Goal: Check status: Check status

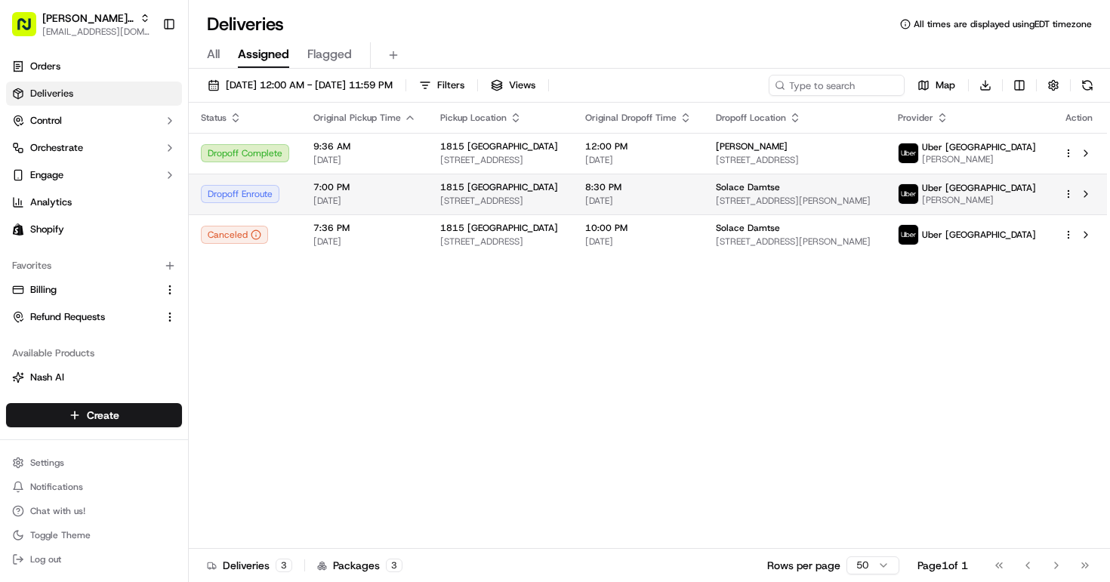
click at [417, 200] on td "7:00 PM [DATE]" at bounding box center [364, 194] width 127 height 41
click at [500, 198] on span "[STREET_ADDRESS]" at bounding box center [500, 201] width 121 height 12
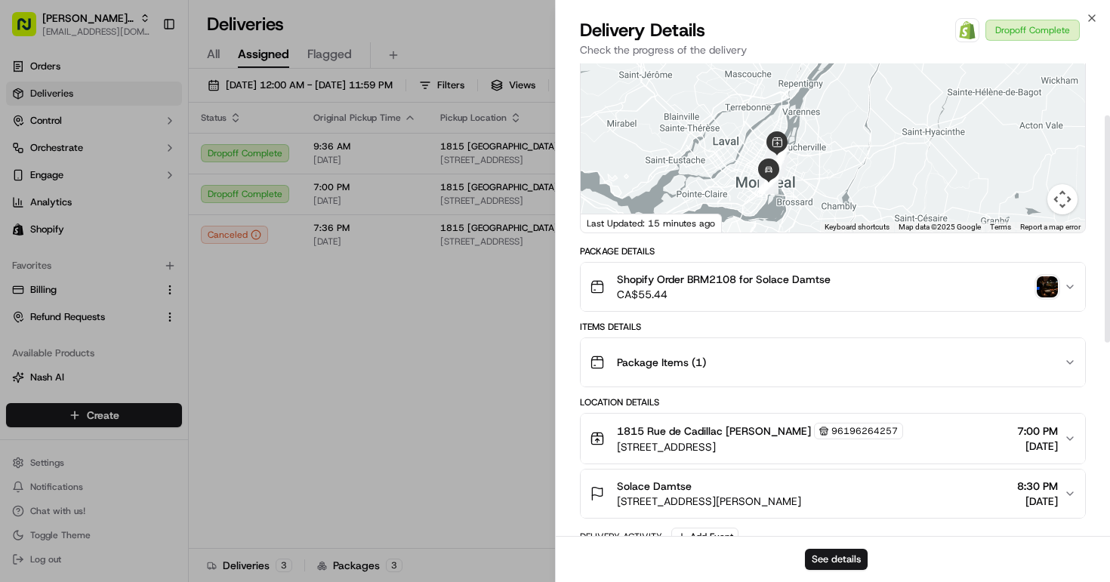
scroll to position [108, 0]
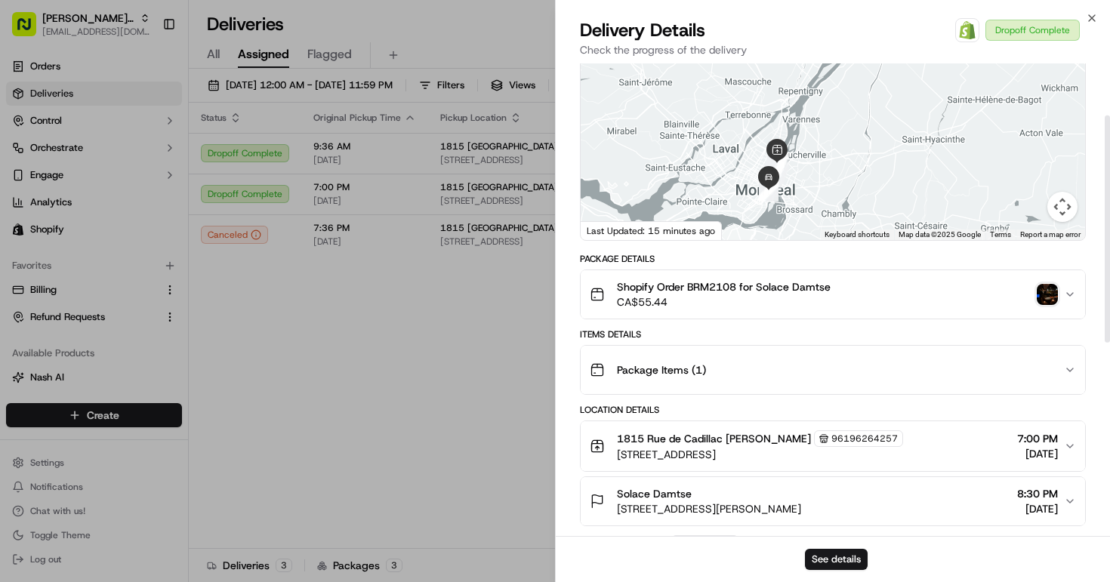
click at [1041, 295] on img "button" at bounding box center [1047, 294] width 21 height 21
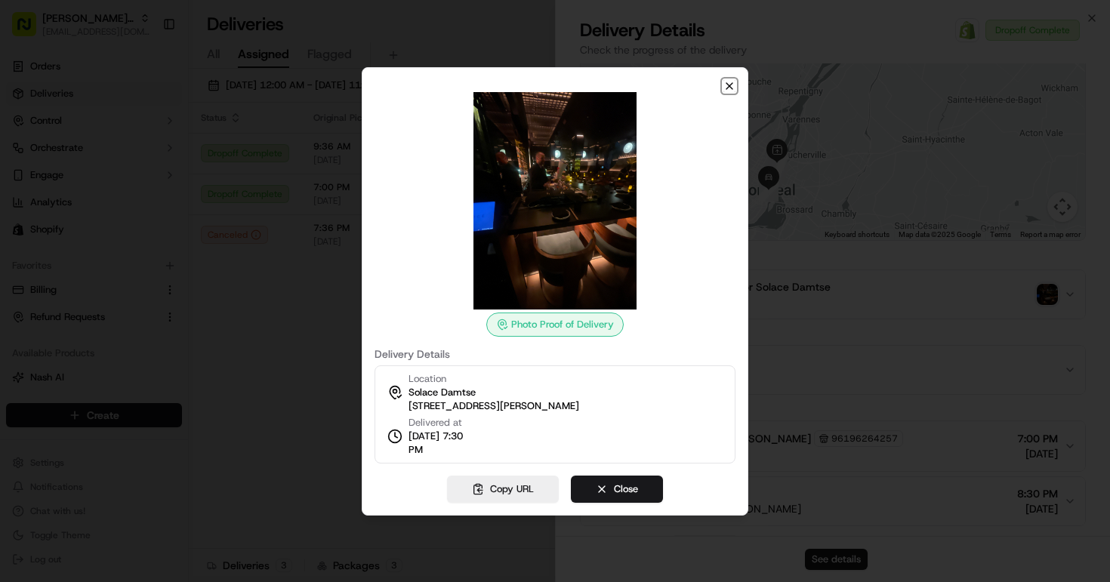
click at [730, 81] on icon "button" at bounding box center [729, 86] width 12 height 12
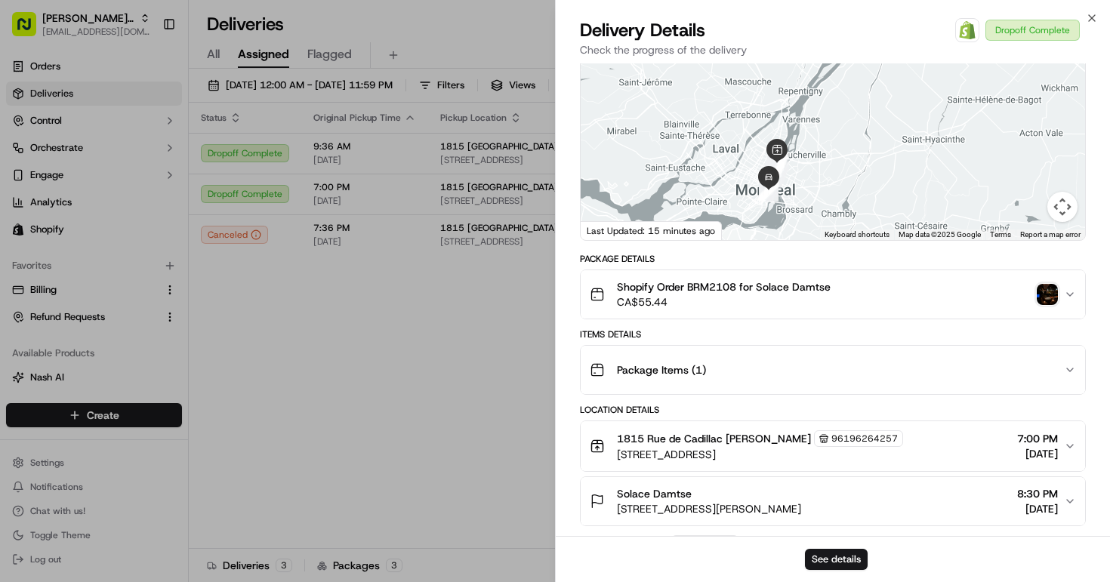
click at [1042, 292] on img "button" at bounding box center [1047, 294] width 21 height 21
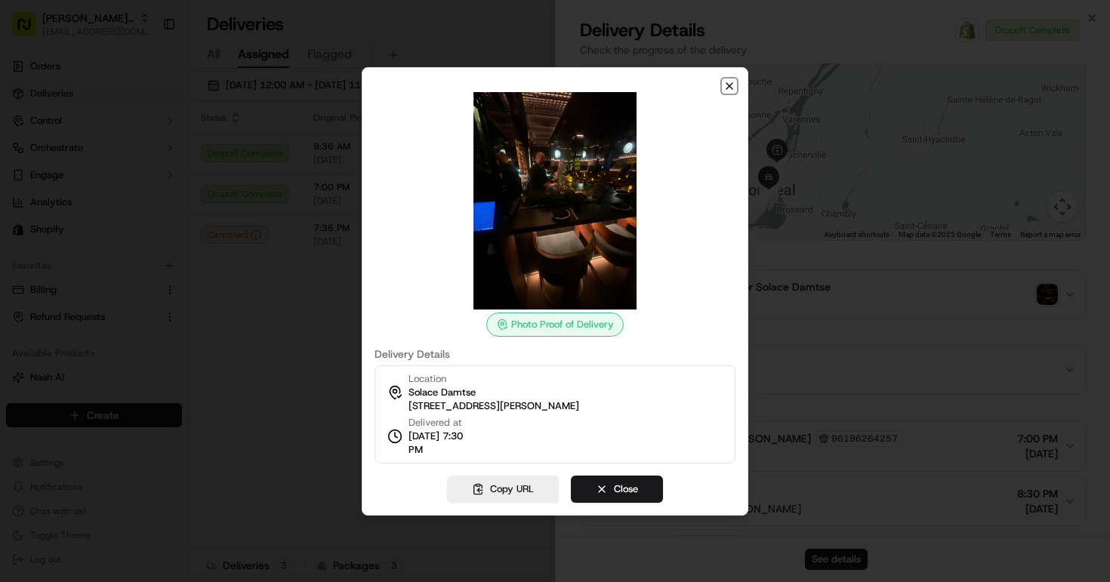
click at [726, 88] on icon "button" at bounding box center [729, 86] width 12 height 12
